Goal: Communication & Community: Ask a question

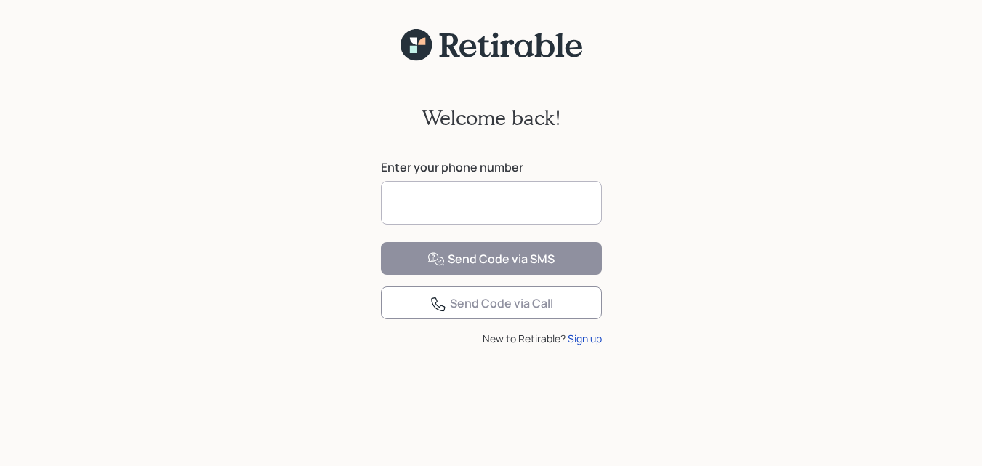
scroll to position [18, 0]
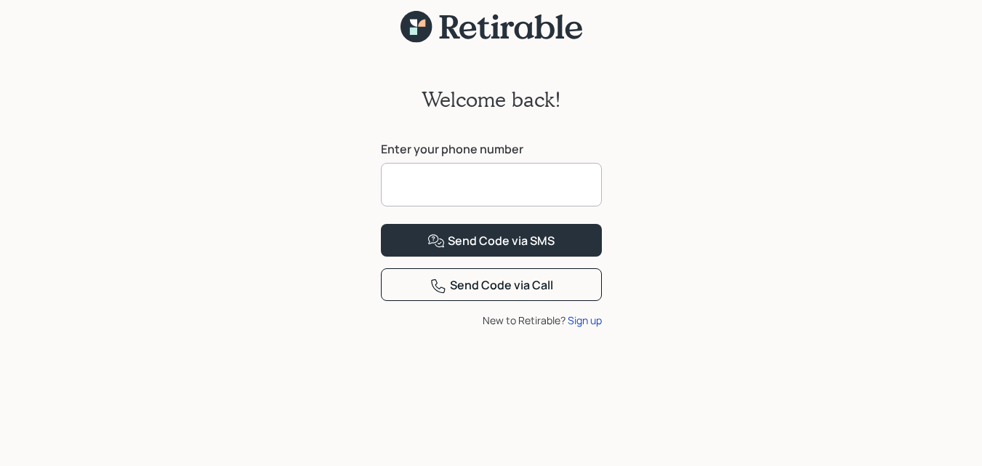
click at [440, 191] on input at bounding box center [491, 185] width 221 height 44
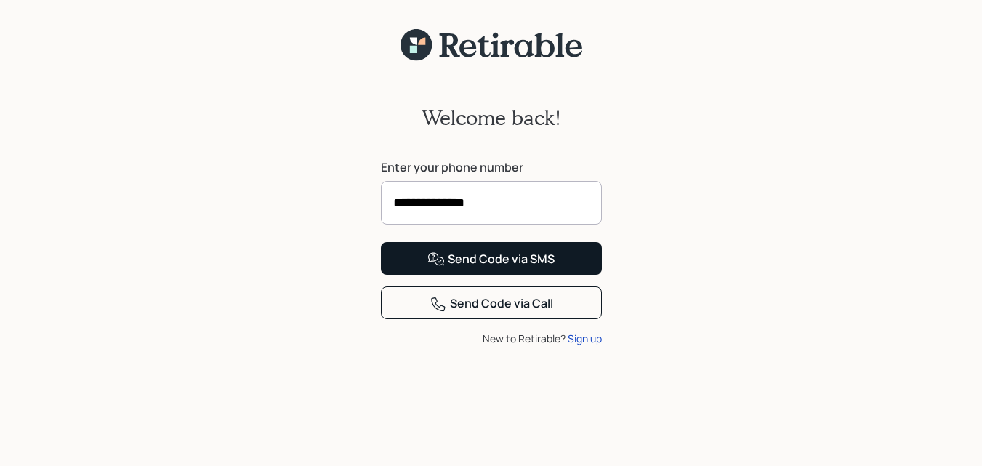
type input "**********"
click at [499, 268] on div "Send Code via SMS" at bounding box center [490, 259] width 127 height 17
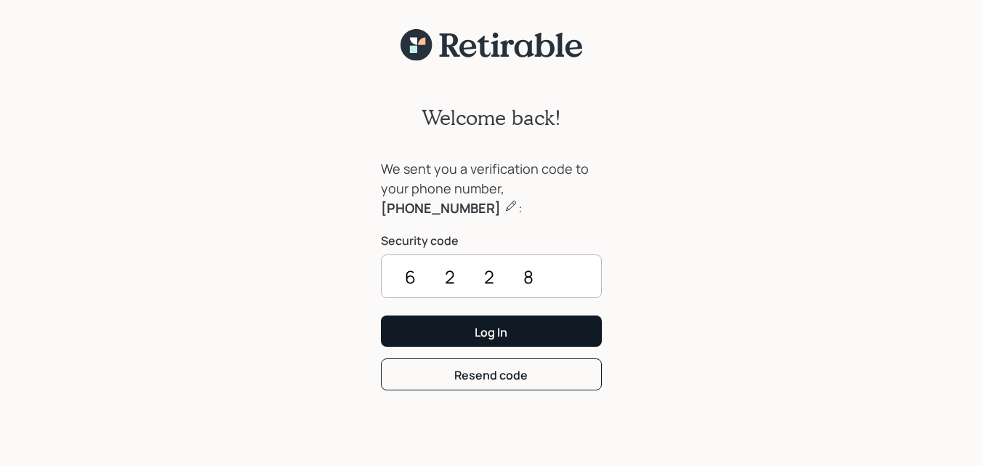
type input "6228"
click at [496, 339] on div "Log In" at bounding box center [490, 332] width 33 height 16
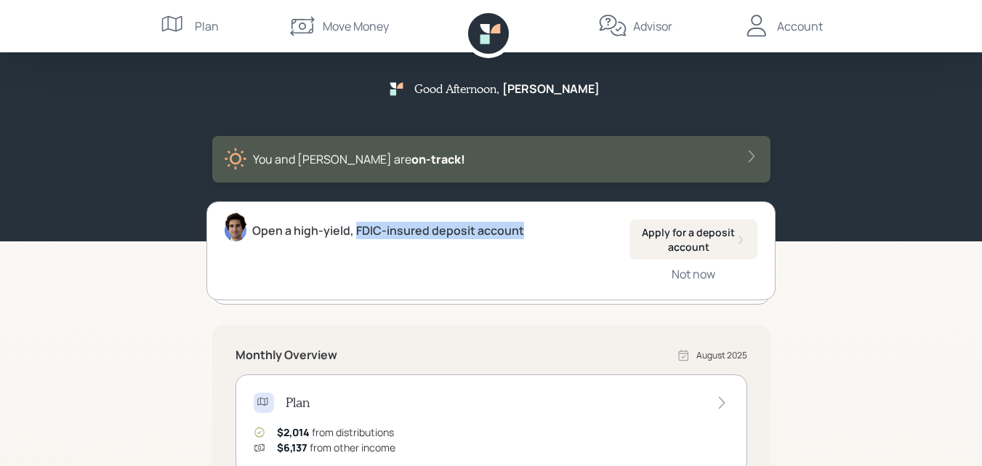
drag, startPoint x: 355, startPoint y: 230, endPoint x: 542, endPoint y: 236, distance: 186.8
click at [542, 236] on div "Open a high-yield, FDIC-insured deposit account Apply for a deposit account Not…" at bounding box center [490, 250] width 569 height 99
copy div "FDIC-insured deposit account"
click at [185, 24] on icon at bounding box center [174, 26] width 29 height 29
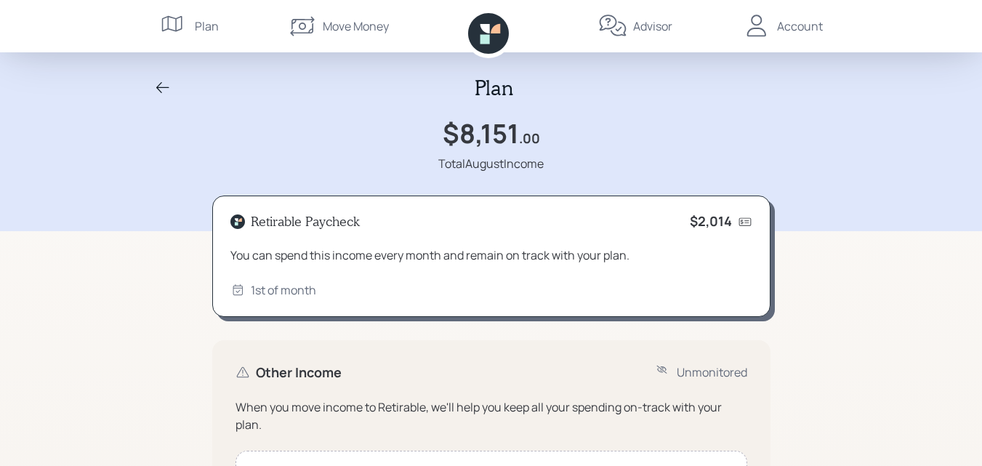
click at [785, 22] on div "Account" at bounding box center [800, 25] width 46 height 17
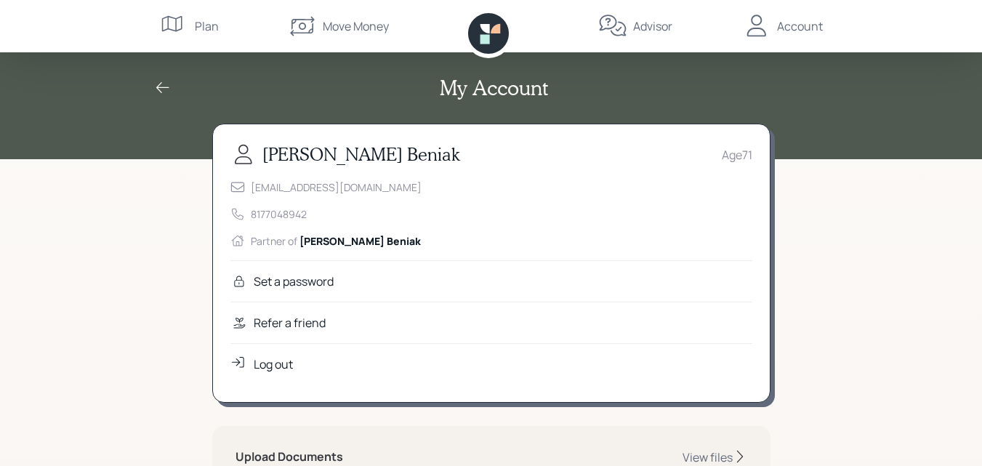
click at [183, 16] on icon at bounding box center [174, 26] width 29 height 29
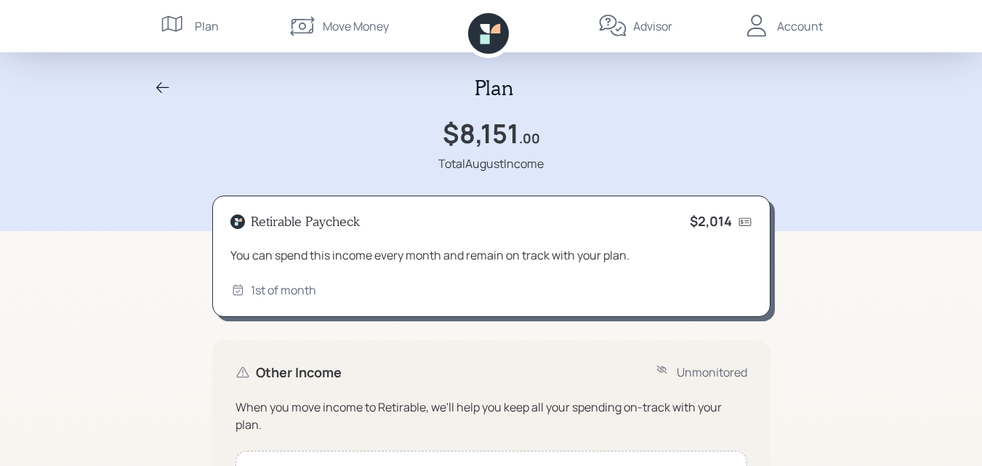
click at [635, 25] on div "Advisor" at bounding box center [652, 25] width 39 height 17
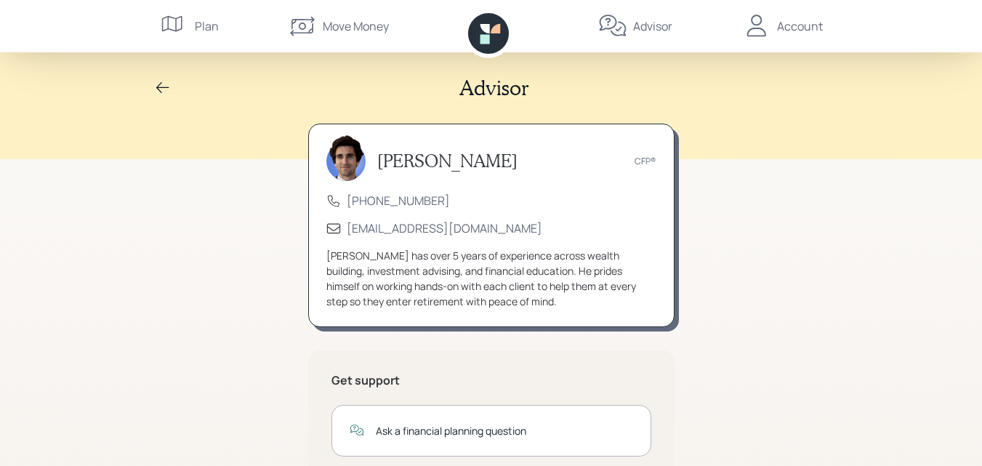
click at [684, 203] on div "[PERSON_NAME] CFP® [PHONE_NUMBER] [EMAIL_ADDRESS][DOMAIN_NAME] [PERSON_NAME] ha…" at bounding box center [491, 417] width 558 height 586
click at [355, 406] on div "Ask a financial planning question" at bounding box center [491, 431] width 320 height 52
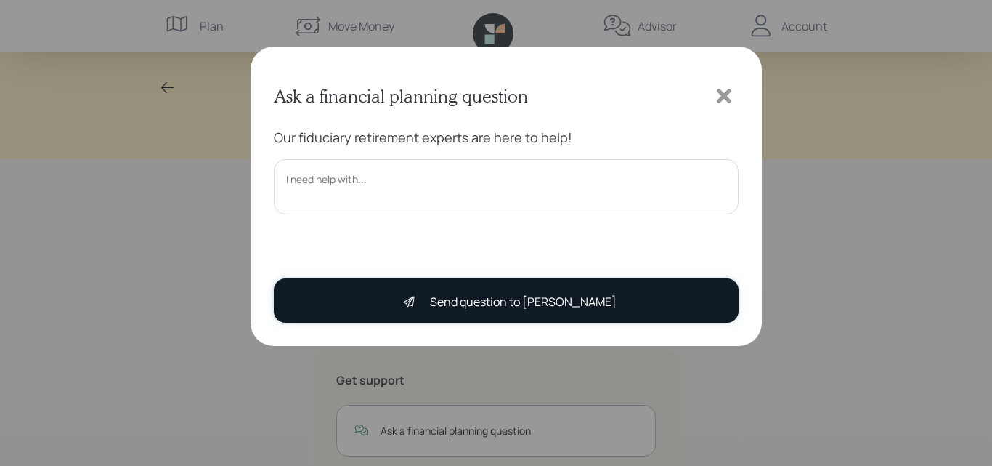
click at [493, 300] on div "Send question to [PERSON_NAME]" at bounding box center [523, 301] width 187 height 17
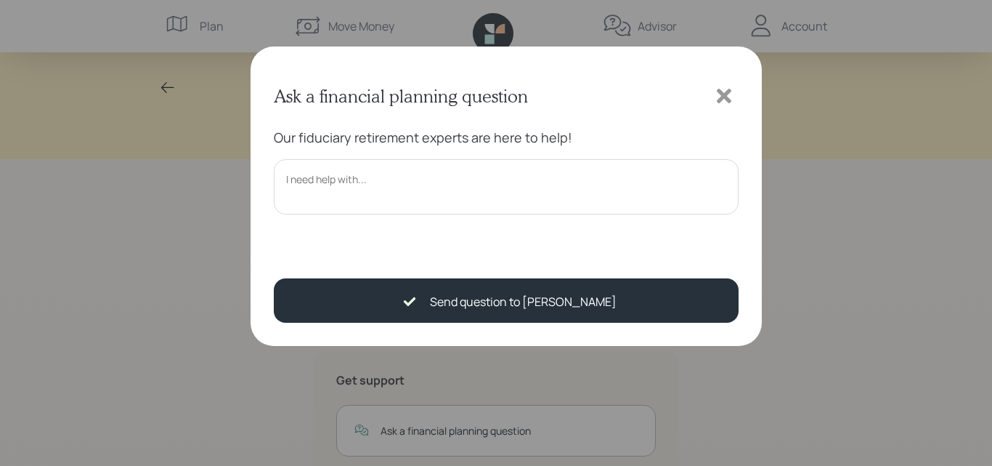
click at [384, 176] on textarea at bounding box center [506, 186] width 465 height 55
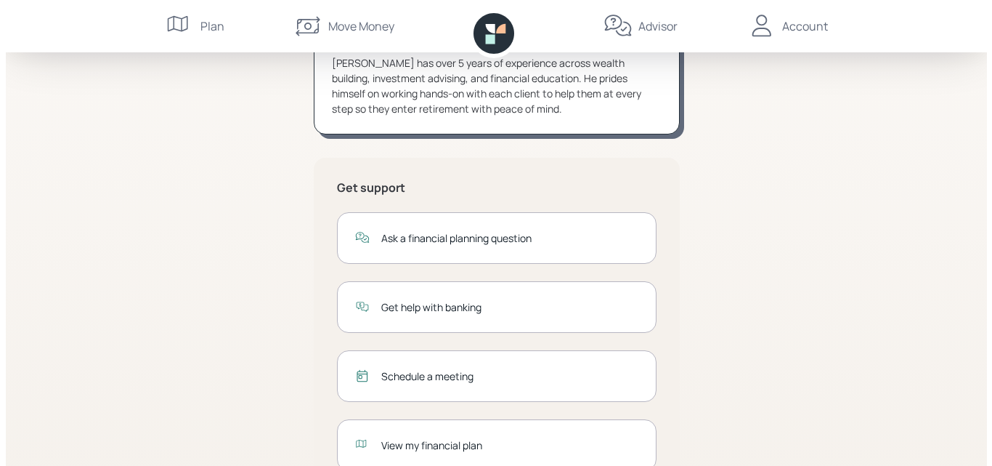
scroll to position [203, 0]
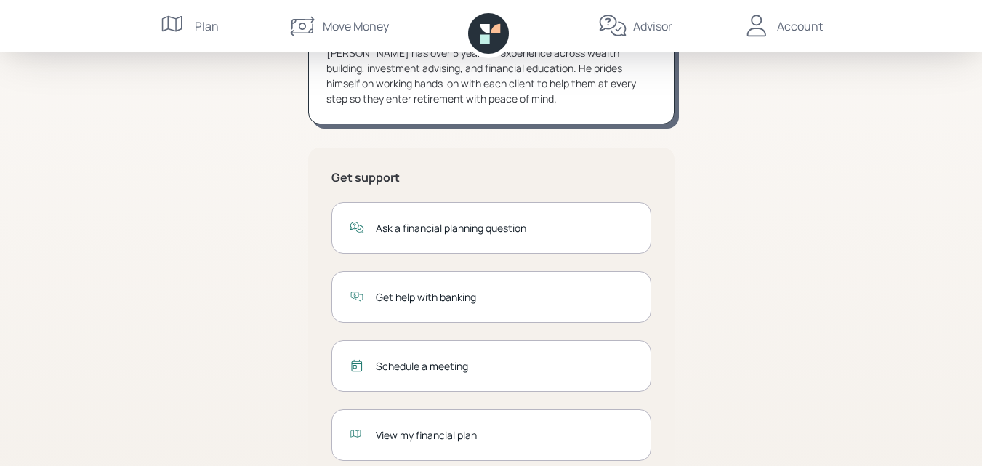
click at [392, 237] on div "Ask a financial planning question" at bounding box center [491, 228] width 320 height 52
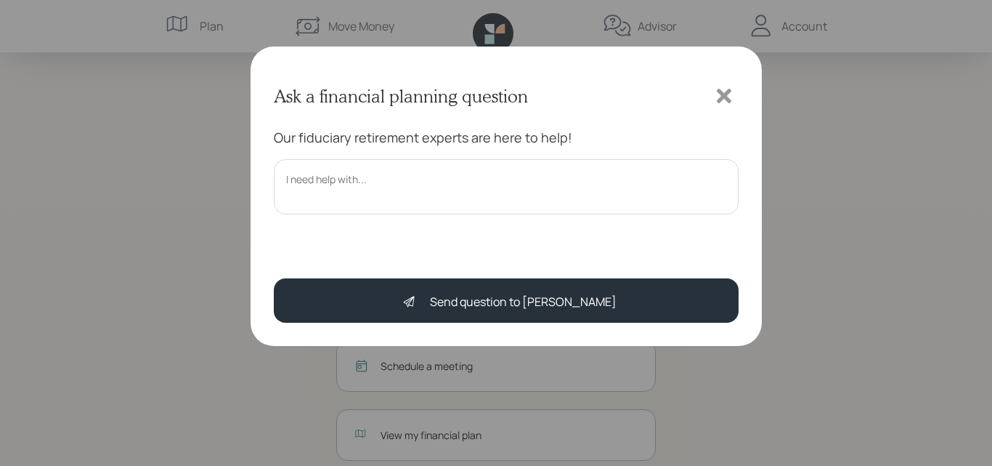
click at [403, 183] on textarea at bounding box center [506, 186] width 465 height 55
click at [378, 190] on textarea "Hi [PERSON_NAME] it" at bounding box center [506, 186] width 465 height 55
click at [496, 173] on textarea "Hi [PERSON_NAME] it seems I'm back from the dark" at bounding box center [506, 186] width 465 height 55
drag, startPoint x: 575, startPoint y: 172, endPoint x: 562, endPoint y: 177, distance: 14.0
click at [562, 177] on textarea "Hi [PERSON_NAME] it seems I'm back from the dark space and due wqant" at bounding box center [506, 186] width 465 height 55
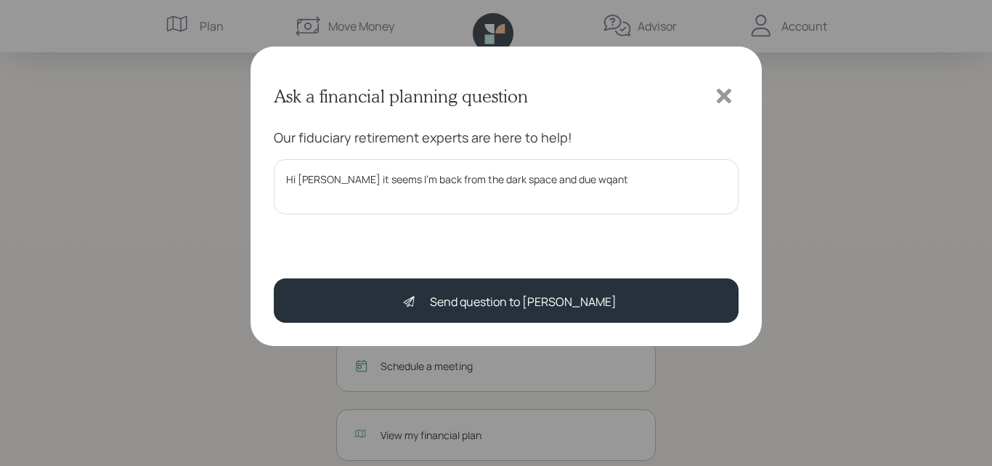
click at [564, 177] on textarea "Hi [PERSON_NAME] it seems I'm back from the dark space and due wqant" at bounding box center [506, 186] width 465 height 55
click at [565, 182] on textarea "Hi [PERSON_NAME] it seems I'm back from the dark space and due wqant" at bounding box center [506, 186] width 465 height 55
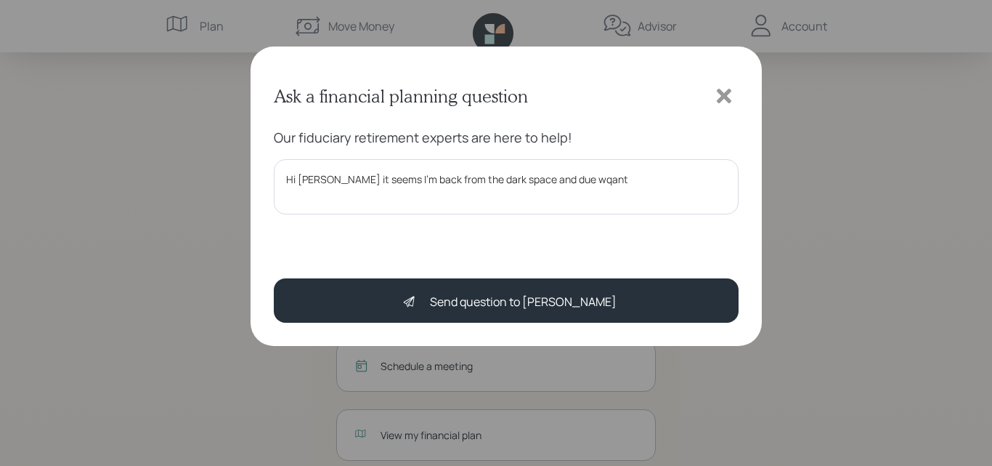
click at [570, 219] on div "Our fiduciary retirement experts are here to help! Hi [PERSON_NAME] it seems I'…" at bounding box center [506, 188] width 465 height 121
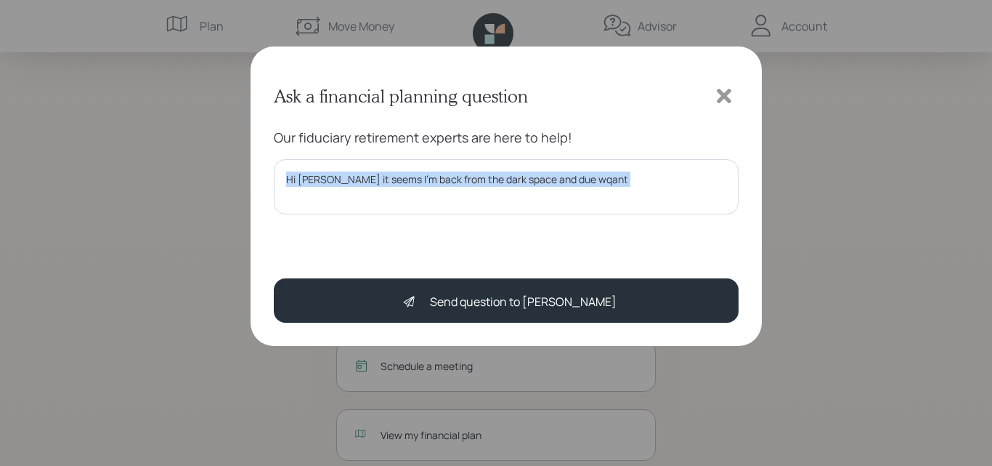
drag, startPoint x: 570, startPoint y: 220, endPoint x: 581, endPoint y: 205, distance: 19.2
click at [570, 219] on div "Our fiduciary retirement experts are here to help! Hi [PERSON_NAME] it seems I'…" at bounding box center [506, 188] width 465 height 121
click at [581, 204] on textarea "Hi [PERSON_NAME] it seems I'm back from the dark space and due wqant" at bounding box center [506, 186] width 465 height 55
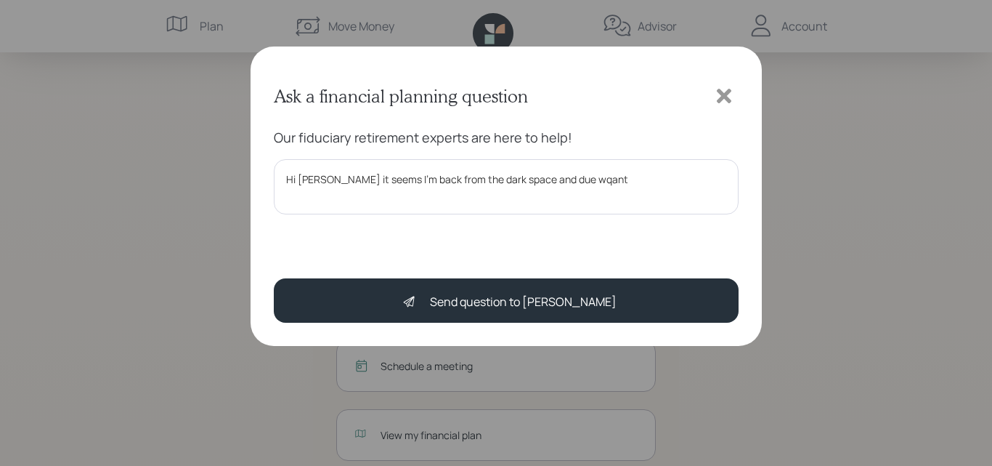
click at [565, 179] on textarea "Hi [PERSON_NAME] it seems I'm back from the dark space and due wqant" at bounding box center [506, 186] width 465 height 55
click at [583, 176] on textarea "Hi [PERSON_NAME] it seems I'm back from the dark space and due want" at bounding box center [506, 186] width 465 height 55
click at [673, 154] on div "Our fiduciary retirement experts are here to help! Hi [PERSON_NAME] it seems I'…" at bounding box center [506, 188] width 465 height 121
click at [666, 179] on textarea "Hi [PERSON_NAME] it seems I'm back from the dark space and due want to call abo…" at bounding box center [506, 186] width 465 height 55
click at [656, 181] on textarea "Hi [PERSON_NAME] it seems I'm back from the dark space and due want to call abo…" at bounding box center [506, 186] width 465 height 55
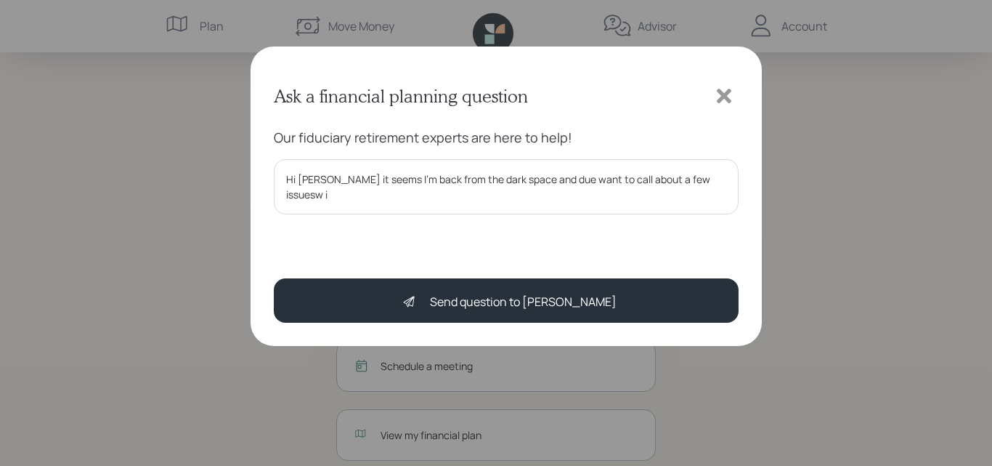
drag, startPoint x: 343, startPoint y: 203, endPoint x: 257, endPoint y: 212, distance: 86.3
click at [257, 212] on div "Ask a financial planning question Our fiduciary retirement experts are here to …" at bounding box center [507, 196] width 512 height 299
click at [372, 212] on textarea "Hi [PERSON_NAME] it seems I'm back from the dark space and due want to call abo…" at bounding box center [506, 186] width 465 height 55
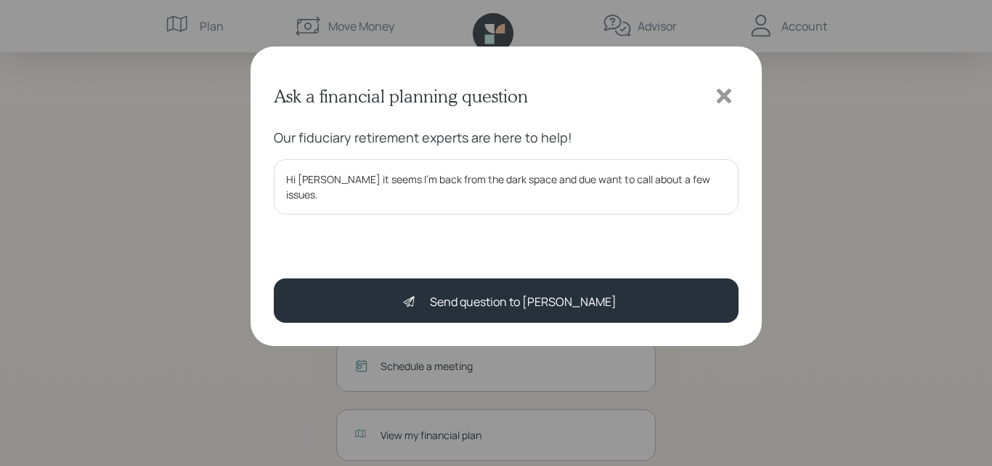
click at [372, 212] on textarea "Hi [PERSON_NAME] it seems I'm back from the dark space and due want to call abo…" at bounding box center [506, 186] width 465 height 55
click at [407, 198] on textarea "Hi [PERSON_NAME] it seems I'm back from the dark space and due want to call abo…" at bounding box center [506, 186] width 465 height 55
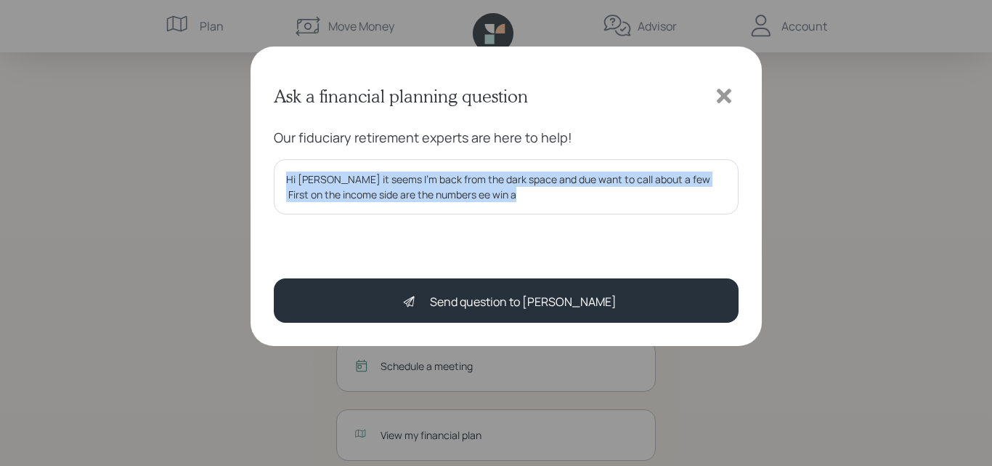
drag, startPoint x: 456, startPoint y: 221, endPoint x: 509, endPoint y: 197, distance: 58.9
click at [509, 197] on div "Our fiduciary retirement experts are here to help! Hi [PERSON_NAME] it seems I'…" at bounding box center [506, 188] width 465 height 121
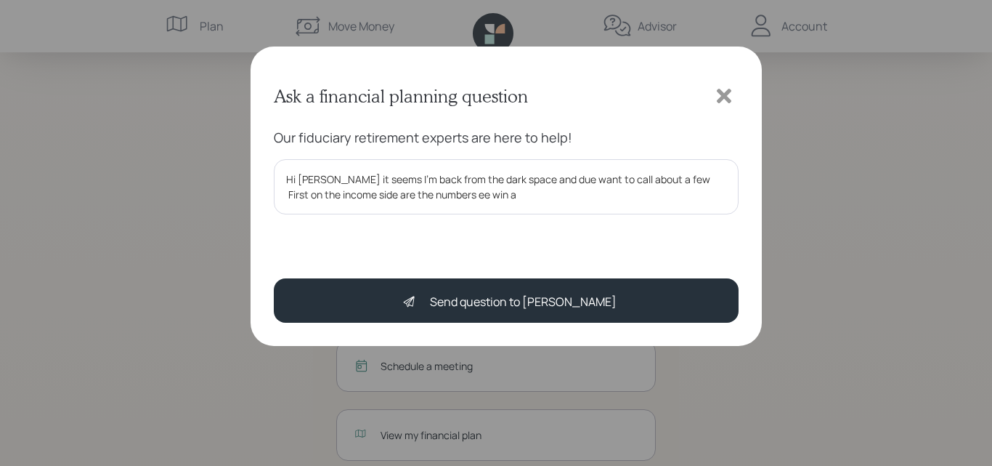
click at [550, 209] on textarea "Hi [PERSON_NAME] it seems I'm back from the dark space and due want to call abo…" at bounding box center [506, 186] width 465 height 55
click at [551, 207] on textarea "Hi [PERSON_NAME] it seems I'm back from the dark space and due want to call abo…" at bounding box center [506, 186] width 465 height 55
click at [553, 210] on textarea "Hi [PERSON_NAME] it seems I'm back from the dark space and due want to call abo…" at bounding box center [506, 186] width 465 height 55
drag, startPoint x: 475, startPoint y: 215, endPoint x: 493, endPoint y: 206, distance: 19.5
click at [494, 199] on textarea "Hi [PERSON_NAME] it seems I'm back from the dark space and due want to call abo…" at bounding box center [506, 186] width 465 height 55
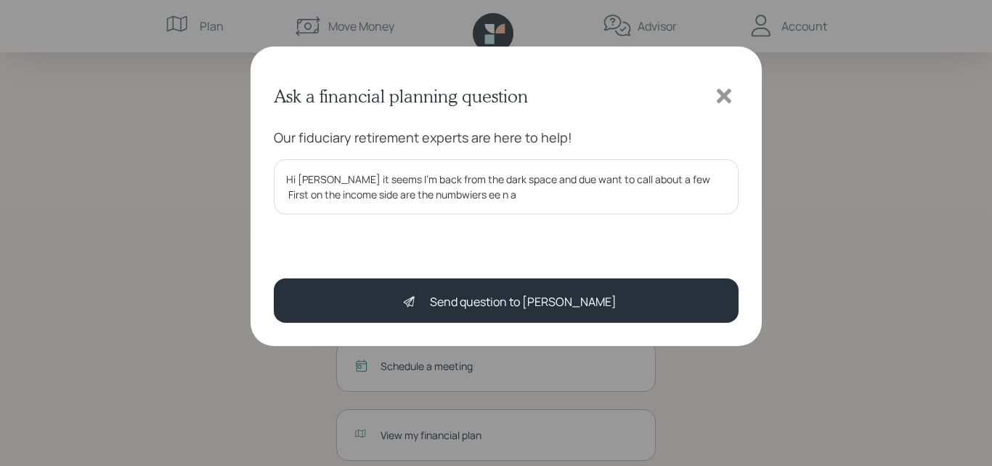
drag, startPoint x: 449, startPoint y: 209, endPoint x: 451, endPoint y: 201, distance: 7.6
click at [448, 203] on textarea "Hi [PERSON_NAME] it seems I'm back from the dark space and due want to call abo…" at bounding box center [506, 186] width 465 height 55
drag, startPoint x: 445, startPoint y: 209, endPoint x: 456, endPoint y: 201, distance: 14.0
click at [445, 209] on textarea "Hi [PERSON_NAME] it seems I'm back from the dark space and due want to call abo…" at bounding box center [506, 186] width 465 height 55
drag, startPoint x: 465, startPoint y: 203, endPoint x: 501, endPoint y: 217, distance: 38.9
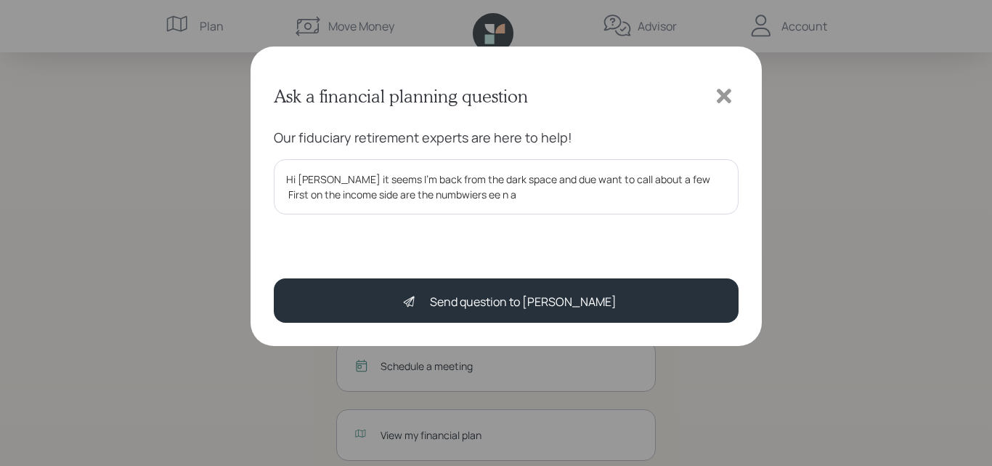
click at [465, 203] on textarea "Hi [PERSON_NAME] it seems I'm back from the dark space and due want to call abo…" at bounding box center [506, 186] width 465 height 55
click at [501, 217] on div "Our fiduciary retirement experts are here to help! Hi [PERSON_NAME] it seems I'…" at bounding box center [506, 188] width 465 height 121
drag, startPoint x: 480, startPoint y: 240, endPoint x: 481, endPoint y: 233, distance: 7.3
click at [481, 233] on div at bounding box center [506, 234] width 465 height 17
click at [466, 201] on textarea "Hi [PERSON_NAME] it seems I'm back from the dark space and due want to call abo…" at bounding box center [506, 186] width 465 height 55
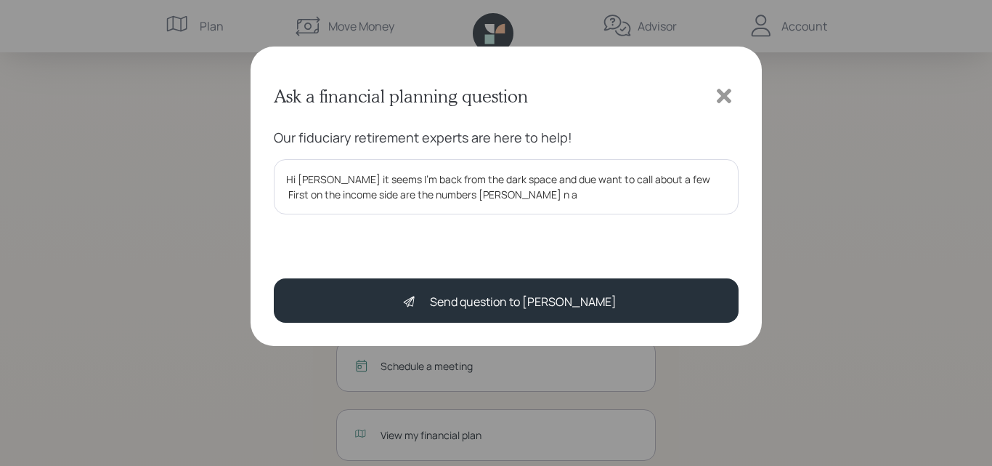
click at [468, 209] on textarea "Hi [PERSON_NAME] it seems I'm back from the dark space and due want to call abo…" at bounding box center [506, 186] width 465 height 55
click at [468, 212] on textarea "Hi [PERSON_NAME] it seems I'm back from the dark space and due want to call abo…" at bounding box center [506, 186] width 465 height 55
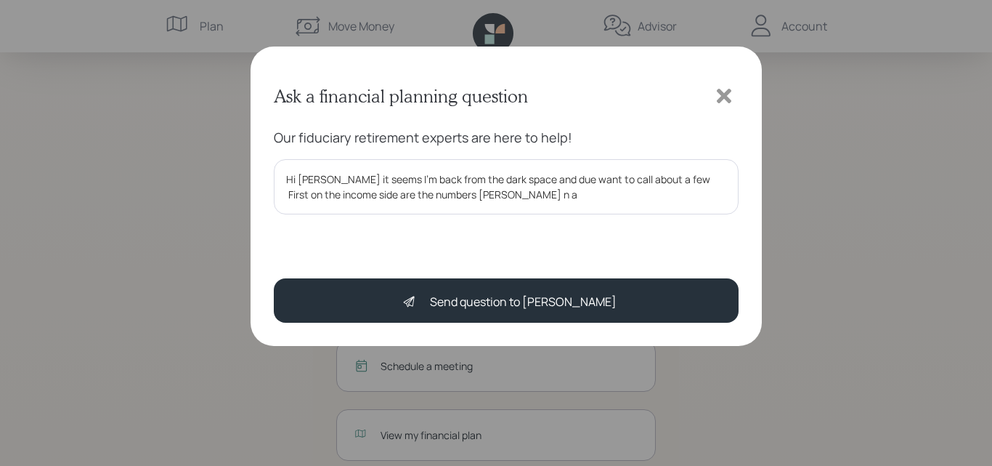
click at [468, 213] on textarea "Hi [PERSON_NAME] it seems I'm back from the dark space and due want to call abo…" at bounding box center [506, 186] width 465 height 55
drag, startPoint x: 483, startPoint y: 194, endPoint x: 490, endPoint y: 200, distance: 8.7
click at [483, 195] on textarea "Hi [PERSON_NAME] it seems I'm back from the dark space and due want to call abo…" at bounding box center [506, 186] width 465 height 55
click at [488, 217] on div "Our fiduciary retirement experts are here to help! Hi [PERSON_NAME] it seems I'…" at bounding box center [506, 188] width 465 height 121
click at [482, 198] on textarea "Hi [PERSON_NAME] it seems I'm back from the dark space and due want to call abo…" at bounding box center [506, 186] width 465 height 55
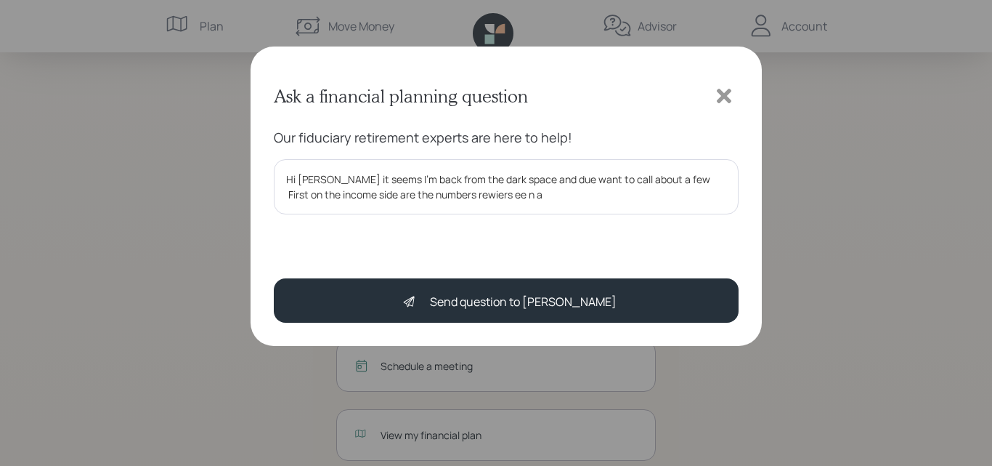
click at [480, 221] on div "Our fiduciary retirement experts are here to help! Hi [PERSON_NAME] it seems I'…" at bounding box center [506, 188] width 465 height 121
click at [495, 198] on textarea "Hi [PERSON_NAME] it seems I'm back from the dark space and due want to call abo…" at bounding box center [506, 186] width 465 height 55
click at [490, 195] on textarea "Hi [PERSON_NAME] it seems I'm back from the dark space and due want to call abo…" at bounding box center [506, 186] width 465 height 55
drag, startPoint x: 508, startPoint y: 208, endPoint x: 516, endPoint y: 209, distance: 8.1
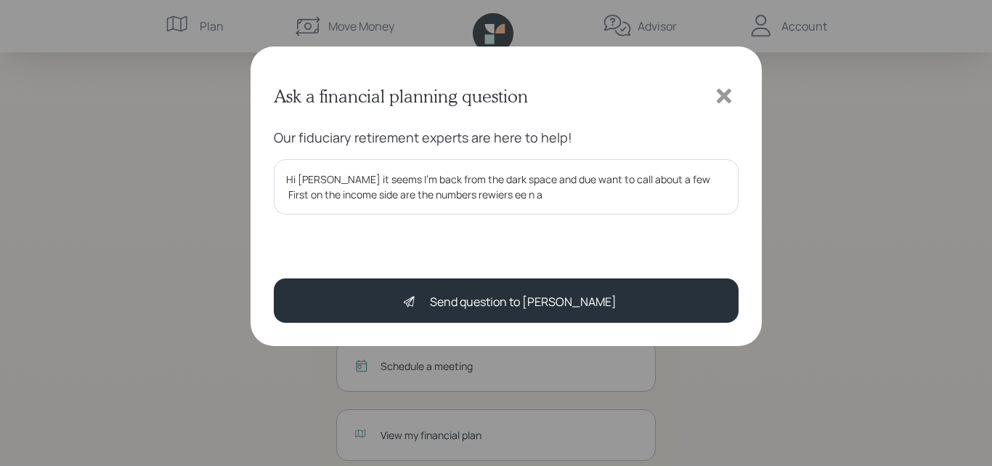
click at [510, 209] on textarea "Hi [PERSON_NAME] it seems I'm back from the dark space and due want to call abo…" at bounding box center [506, 186] width 465 height 55
click at [518, 209] on textarea "Hi [PERSON_NAME] it seems I'm back from the dark space and due want to call abo…" at bounding box center [506, 186] width 465 height 55
click at [490, 196] on textarea "Hi [PERSON_NAME] it seems I'm back from the dark space and due want to call abo…" at bounding box center [506, 186] width 465 height 55
type textarea "Hi [PERSON_NAME] it seems I'm back from the dark space and due want to call abo…"
